Goal: Transaction & Acquisition: Purchase product/service

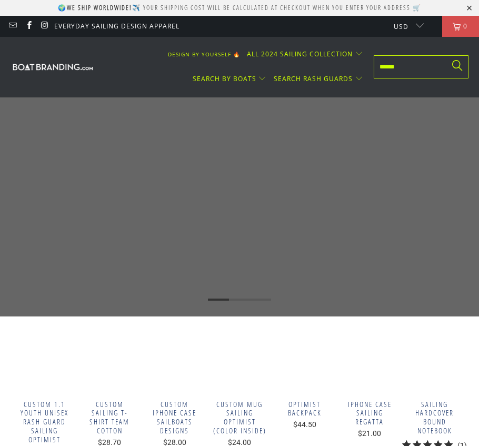
click at [398, 46] on div "DESIGN BY YOURSELF 🔥 ALL 2024 SAILING COLLECTION WOMEN 🔥 Rash Guard & Leggings …" at bounding box center [239, 67] width 479 height 61
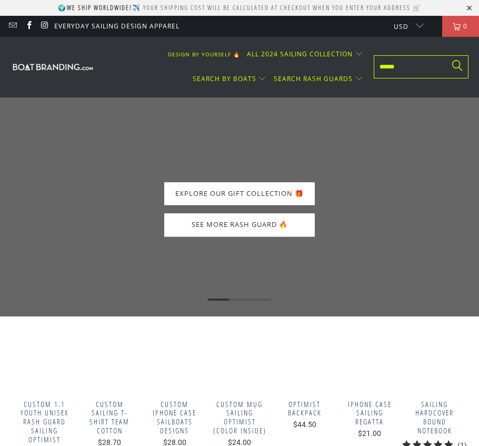
drag, startPoint x: 380, startPoint y: 59, endPoint x: 377, endPoint y: 64, distance: 6.0
click at [379, 60] on input "text" at bounding box center [421, 66] width 95 height 23
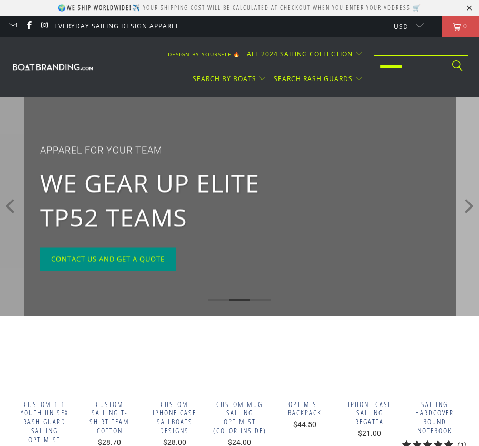
type input "*********"
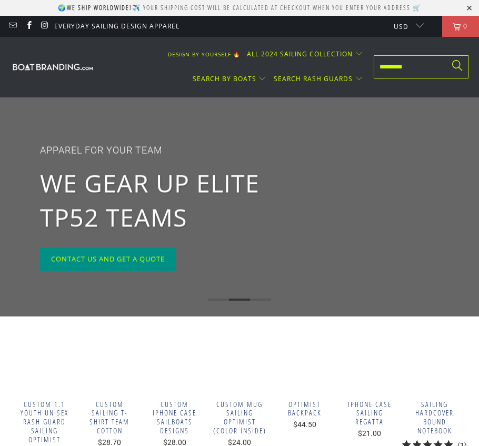
click at [464, 64] on span at bounding box center [458, 66] width 14 height 12
click at [461, 65] on span at bounding box center [458, 66] width 14 height 12
